Goal: Browse casually

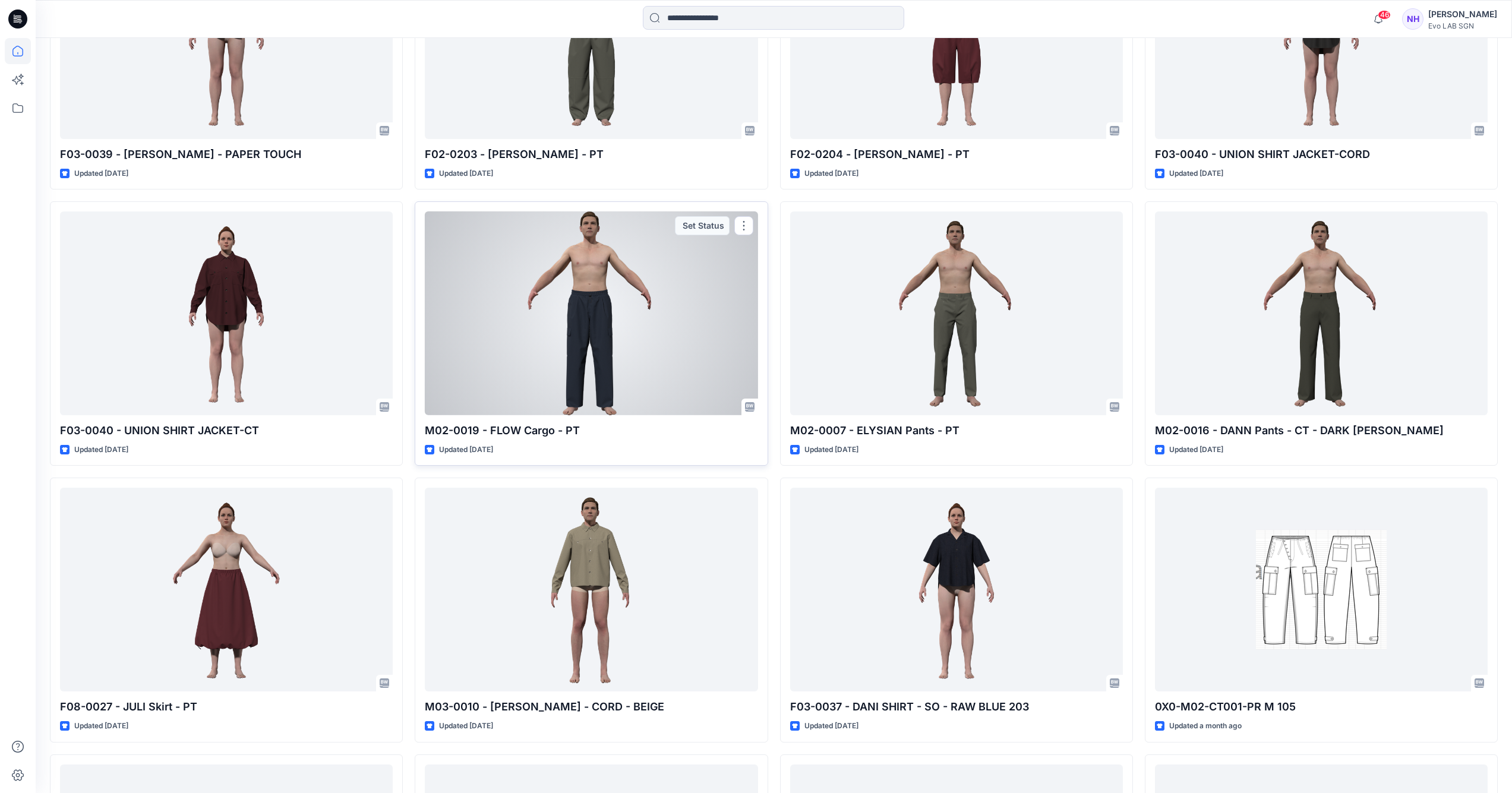
scroll to position [1599, 0]
